Goal: Information Seeking & Learning: Learn about a topic

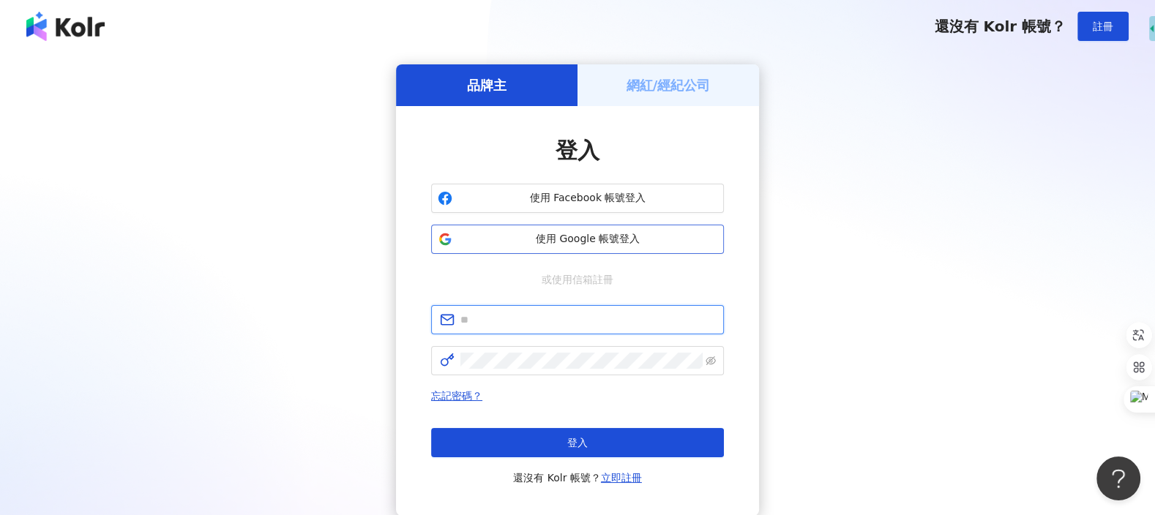
type input "**********"
click at [615, 237] on span "使用 Google 帳號登入" at bounding box center [587, 239] width 259 height 15
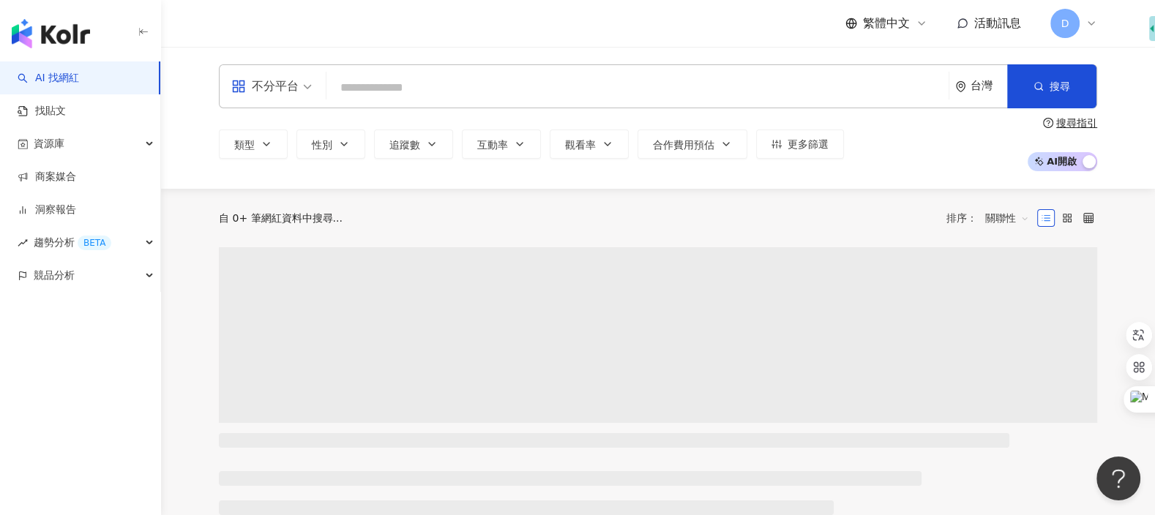
click at [407, 91] on input "search" at bounding box center [637, 88] width 611 height 28
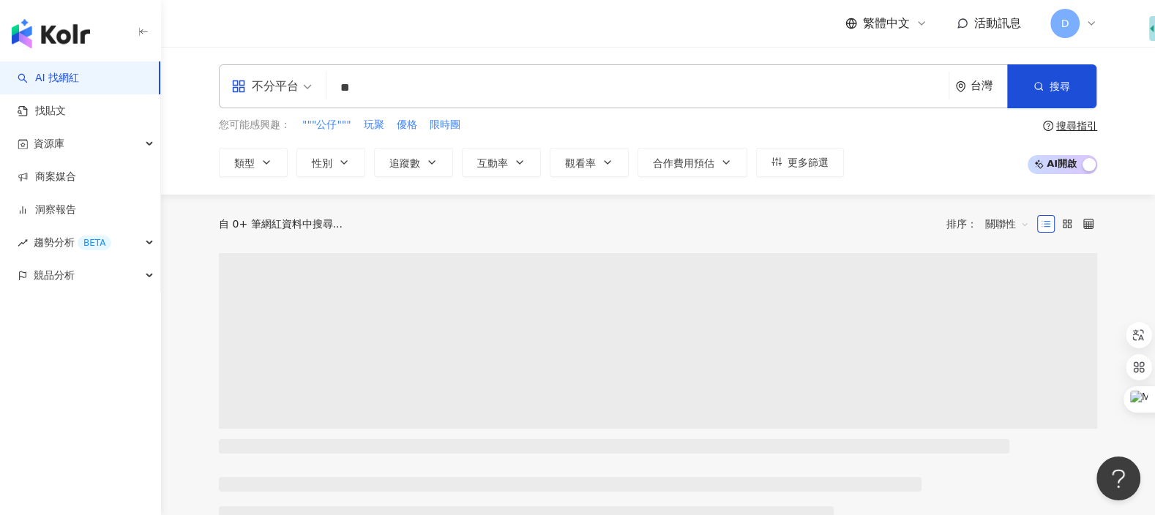
type input "**"
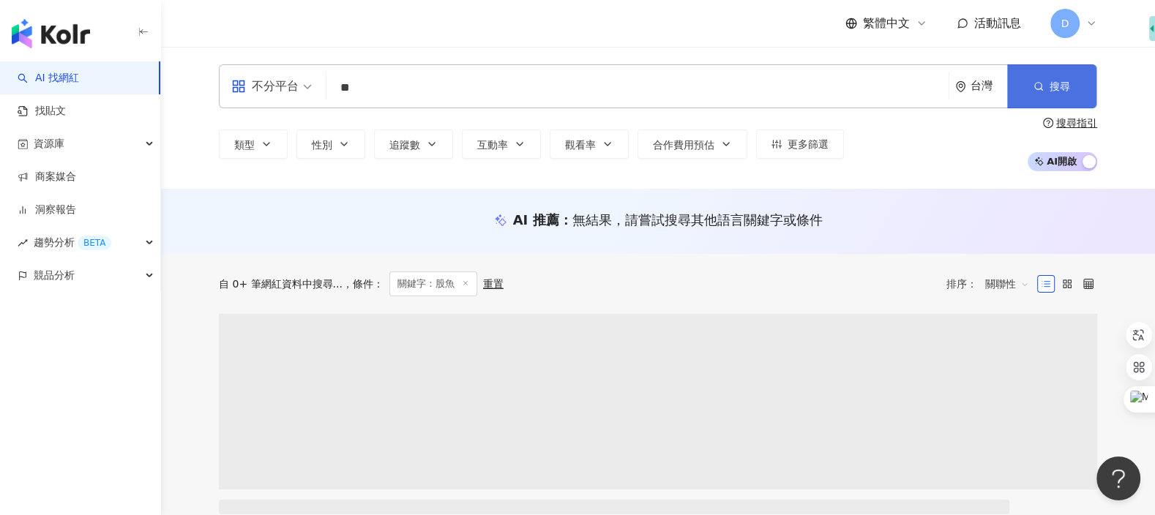
click at [1032, 86] on button "搜尋" at bounding box center [1051, 86] width 89 height 44
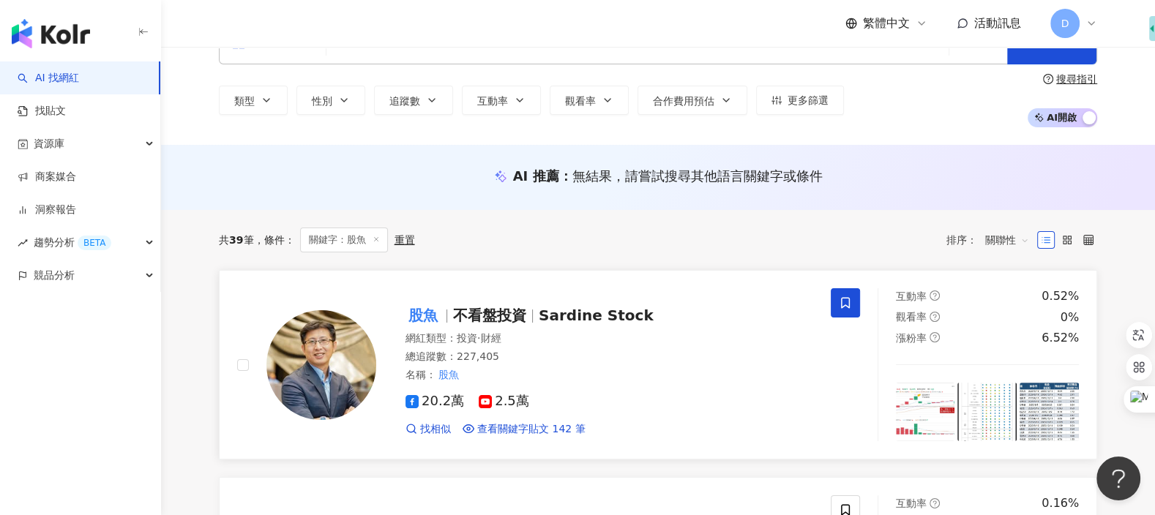
scroll to position [52, 0]
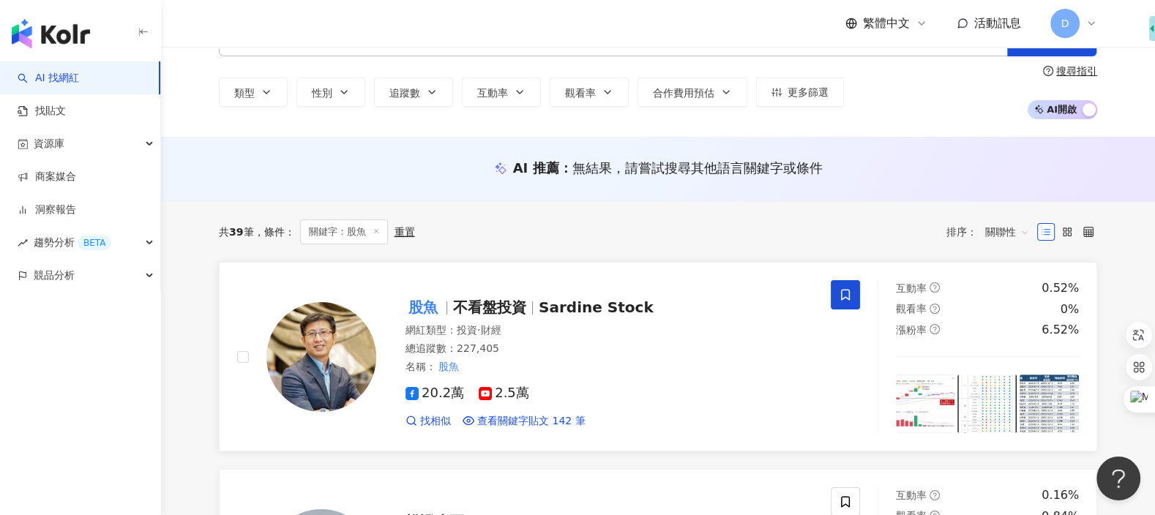
click at [324, 354] on img at bounding box center [321, 357] width 110 height 110
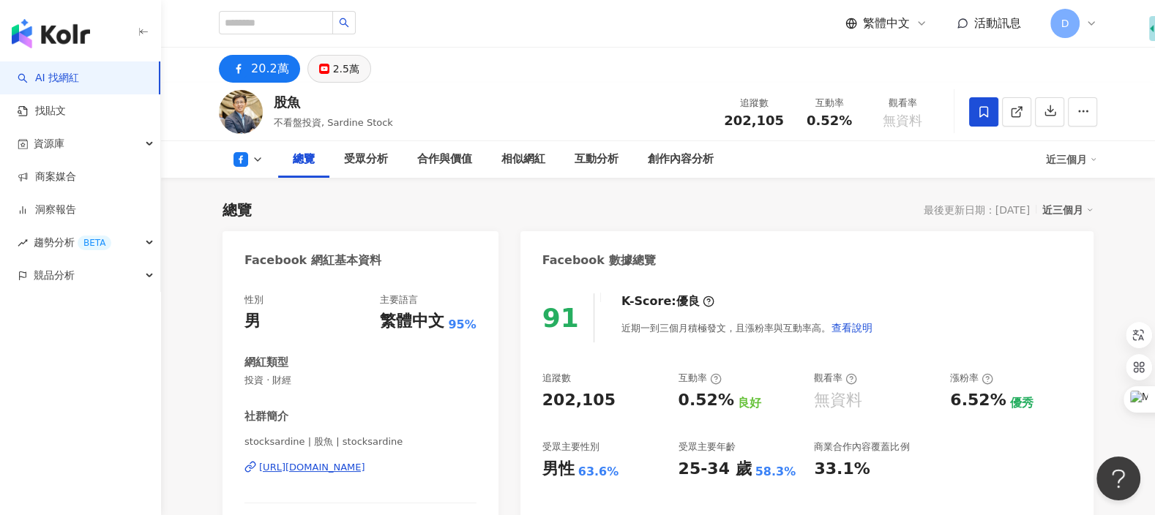
click at [335, 63] on div "2.5萬" at bounding box center [346, 69] width 26 height 20
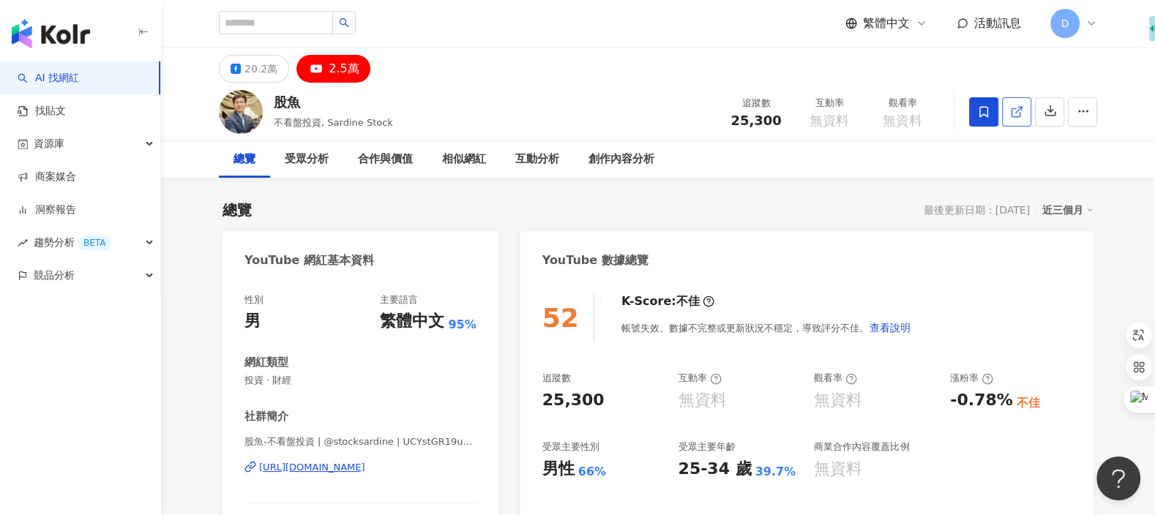
click at [1013, 116] on icon at bounding box center [1016, 112] width 8 height 8
drag, startPoint x: 742, startPoint y: 123, endPoint x: 716, endPoint y: 123, distance: 25.6
click at [716, 123] on div "股魚 不看盤投資, Sardine Stock 追蹤數 25,300 互動率 無資料 觀看率 無資料" at bounding box center [658, 112] width 937 height 58
copy span "25,300"
